Goal: Navigation & Orientation: Find specific page/section

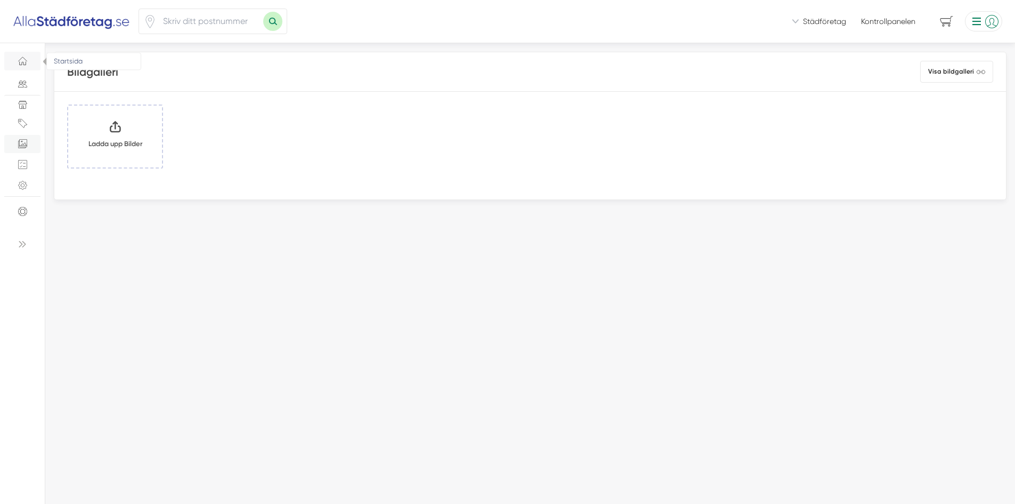
click at [20, 65] on icon "Startsida" at bounding box center [22, 63] width 6 height 3
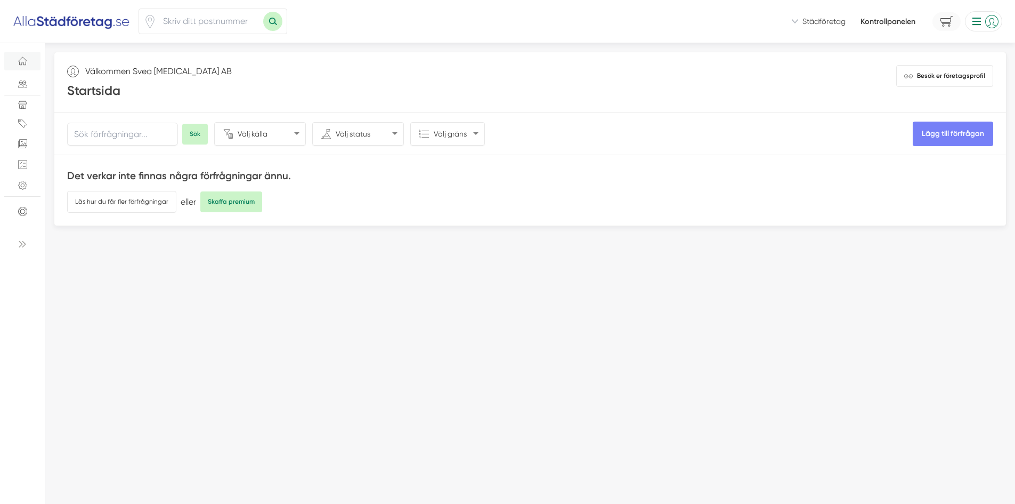
click at [953, 19] on span "0" at bounding box center [947, 21] width 28 height 19
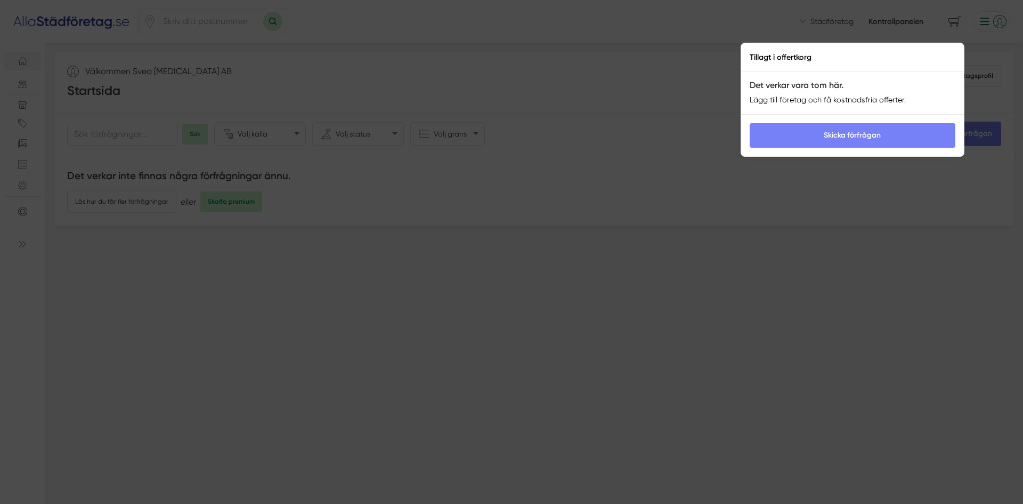
click at [851, 203] on div at bounding box center [511, 252] width 1023 height 504
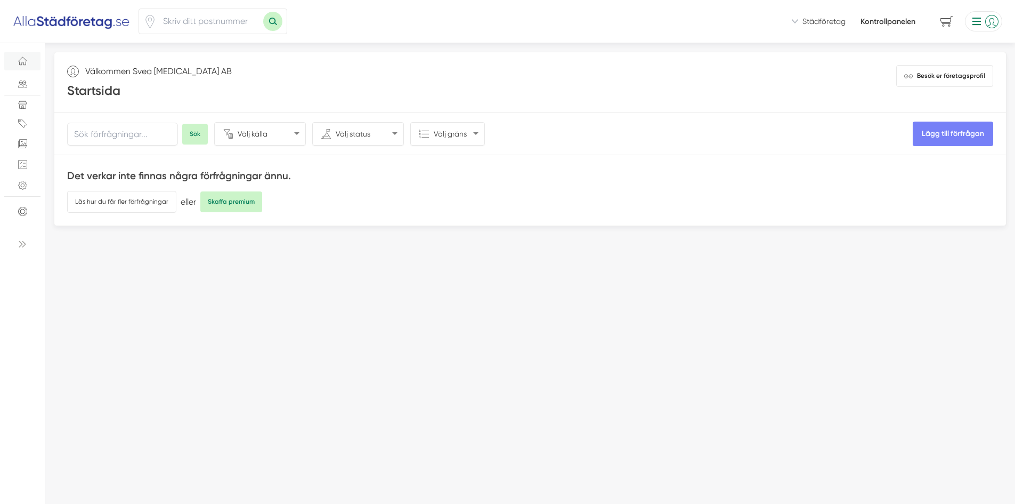
click at [979, 30] on li at bounding box center [982, 21] width 42 height 20
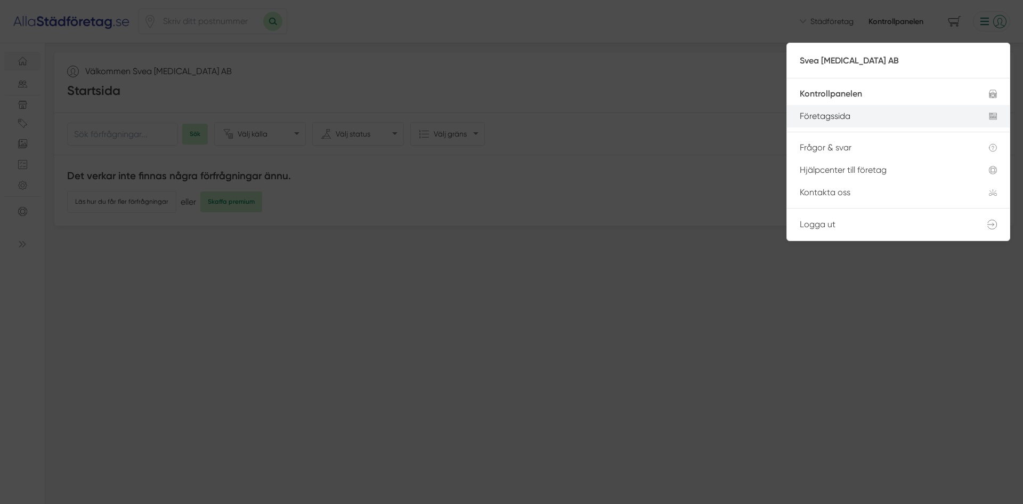
click at [841, 117] on div "Företagssida" at bounding box center [882, 116] width 164 height 10
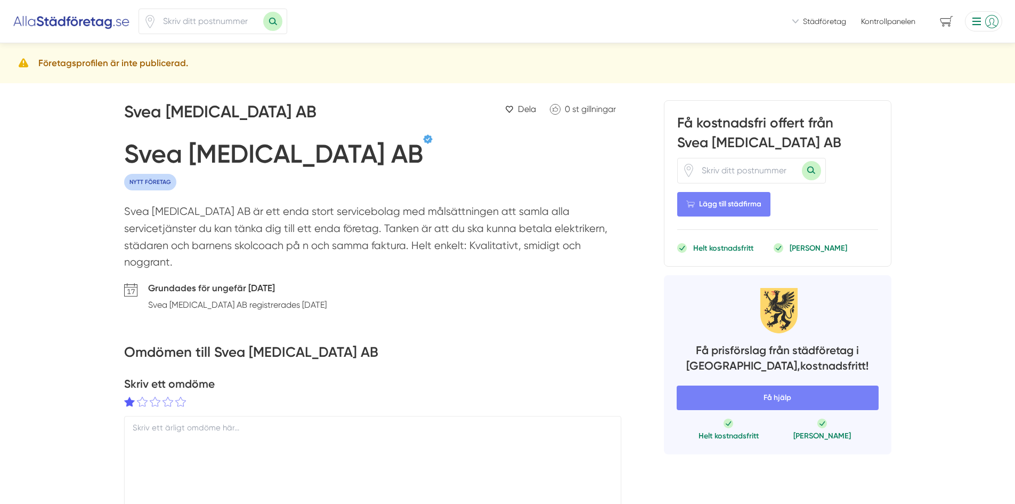
click at [985, 17] on li at bounding box center [982, 21] width 42 height 20
